Goal: Check status: Check status

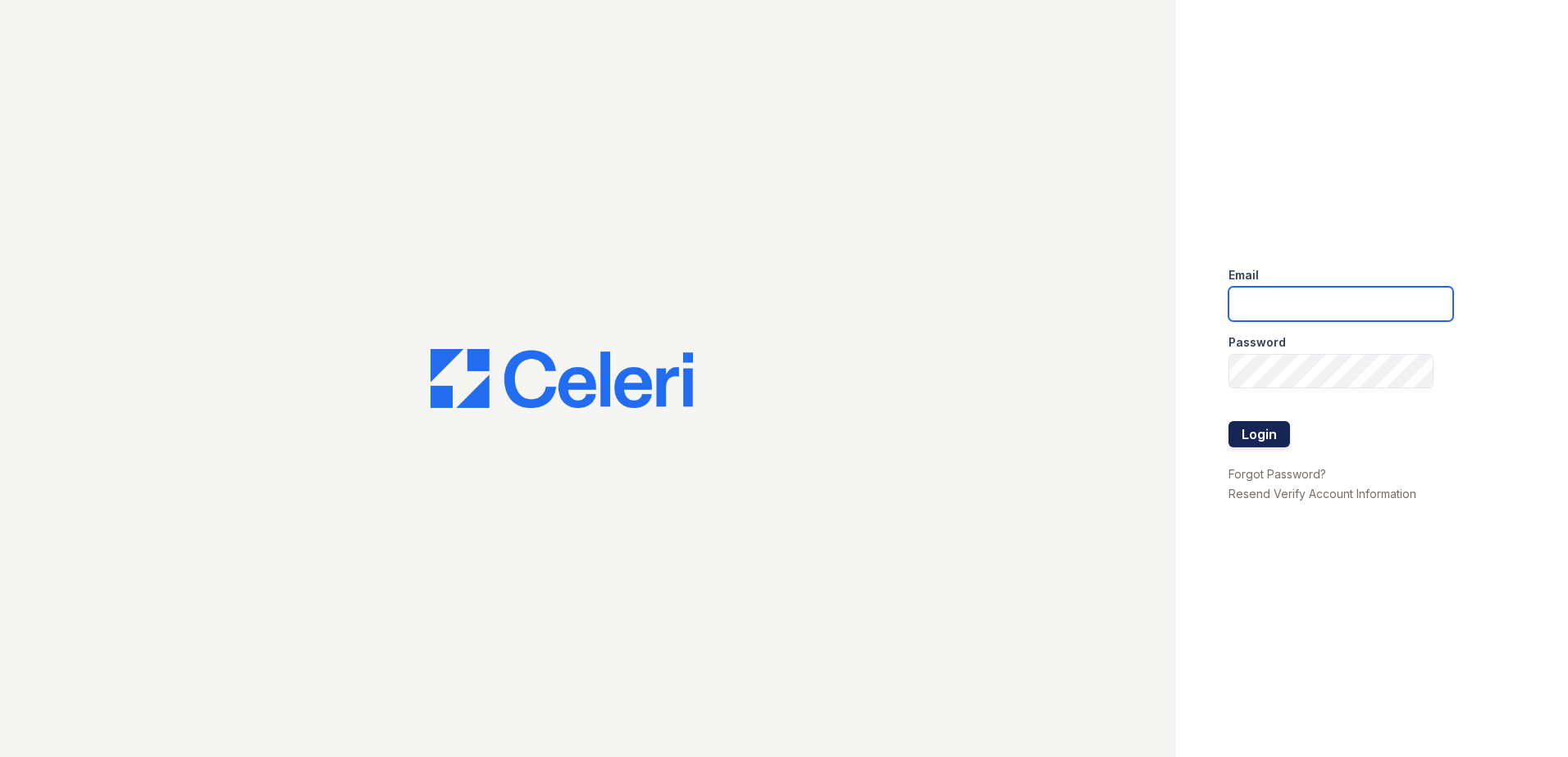
type input "arrivevinings@trinity-pm.com"
click at [1249, 423] on button "Login" at bounding box center [1259, 434] width 62 height 27
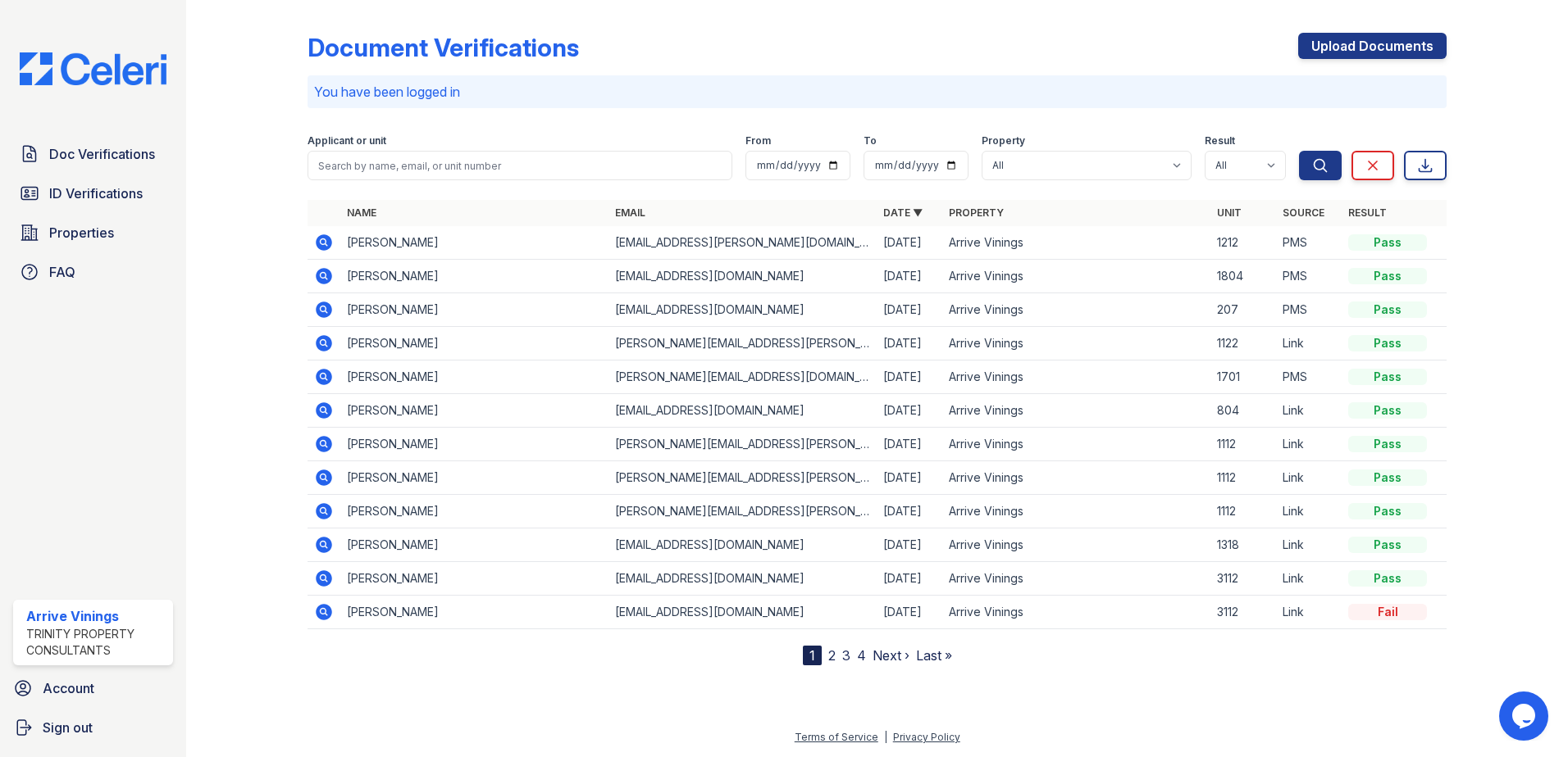
click at [829, 658] on link "2" at bounding box center [831, 656] width 8 height 16
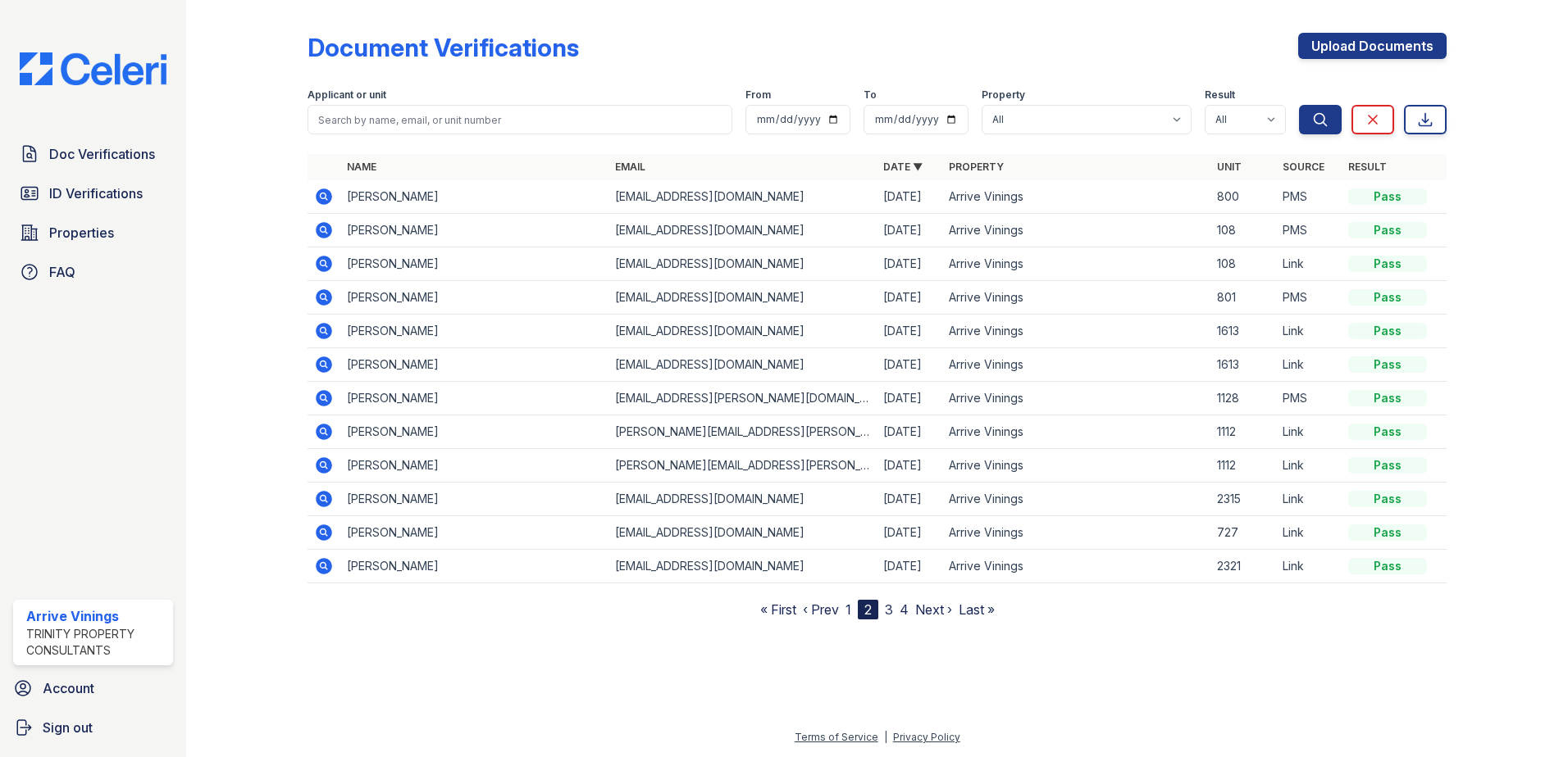
click at [383, 294] on td "[PERSON_NAME]" at bounding box center [475, 297] width 268 height 34
click at [330, 296] on icon at bounding box center [323, 297] width 16 height 16
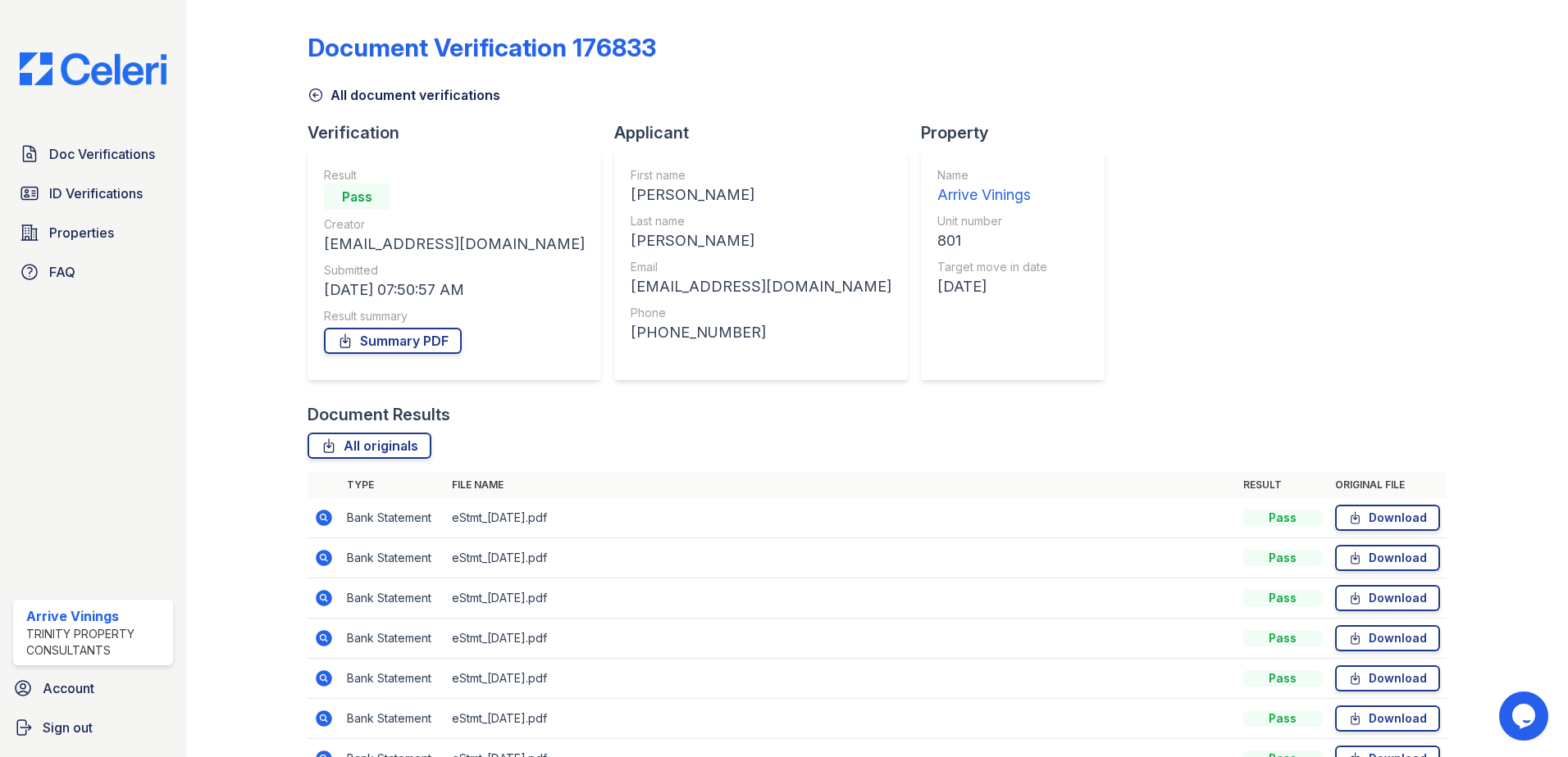
click at [322, 98] on icon at bounding box center [315, 95] width 16 height 16
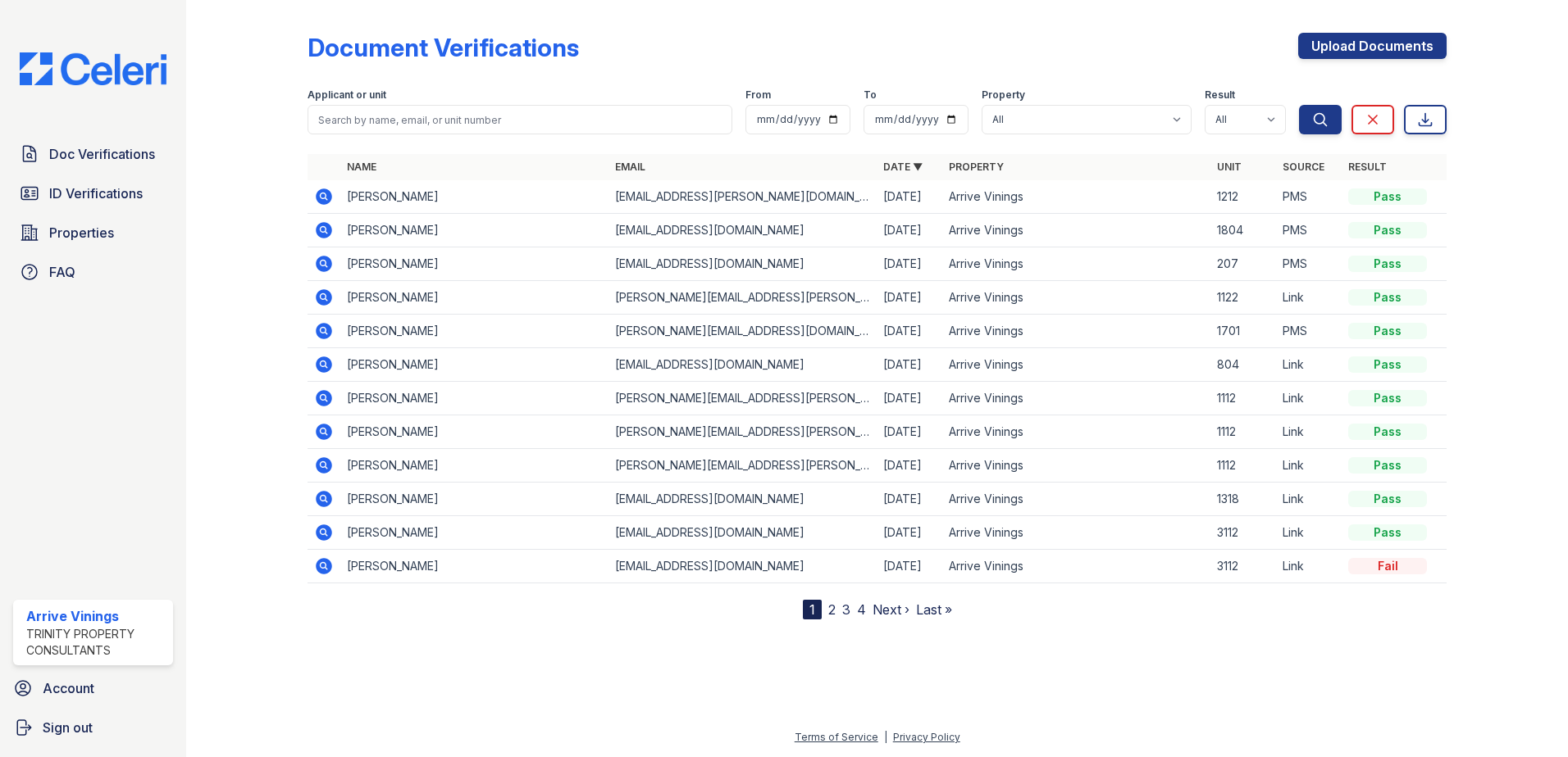
click at [394, 235] on td "[PERSON_NAME]" at bounding box center [475, 230] width 268 height 34
click at [328, 225] on icon at bounding box center [323, 230] width 16 height 16
